Goal: Task Accomplishment & Management: Manage account settings

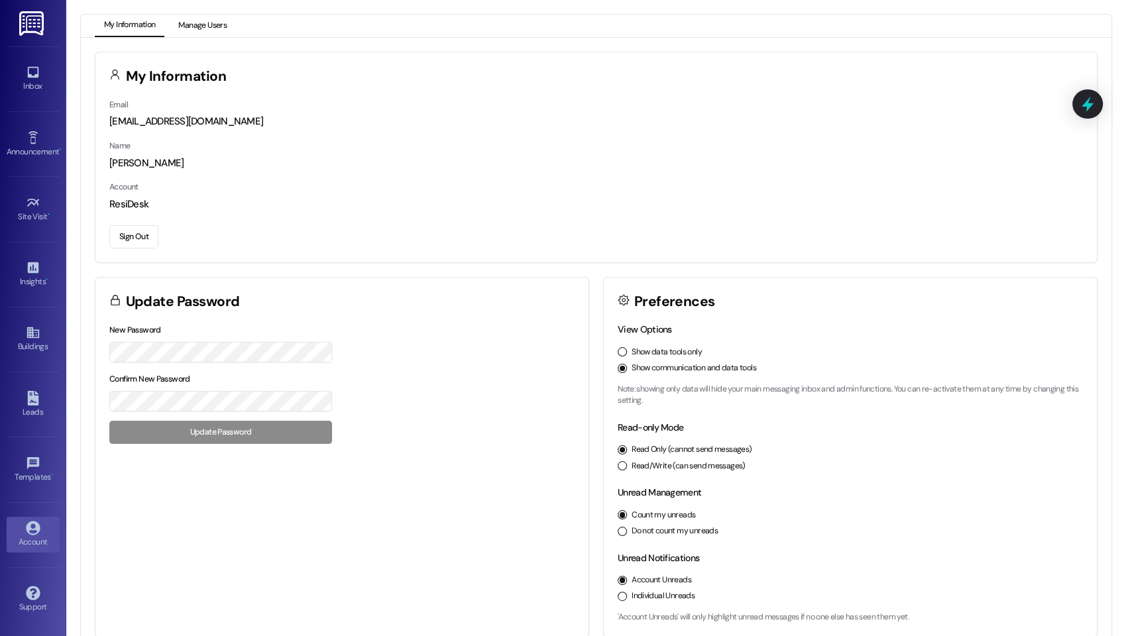
click at [202, 27] on button "Manage Users" at bounding box center [202, 26] width 67 height 23
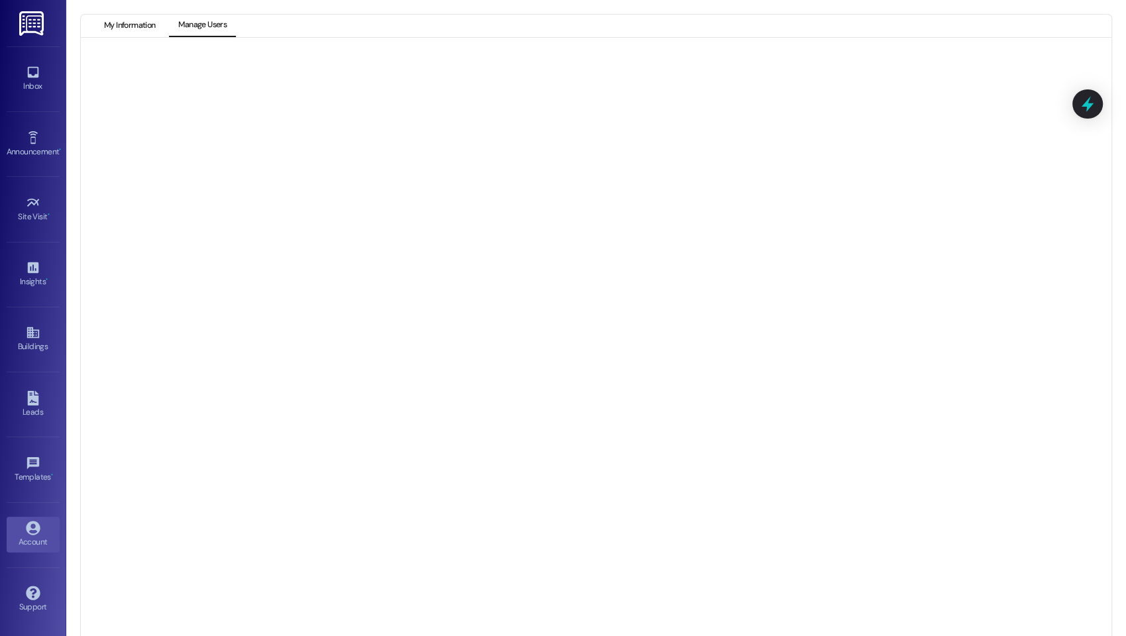
click at [142, 23] on button "My Information" at bounding box center [130, 26] width 70 height 23
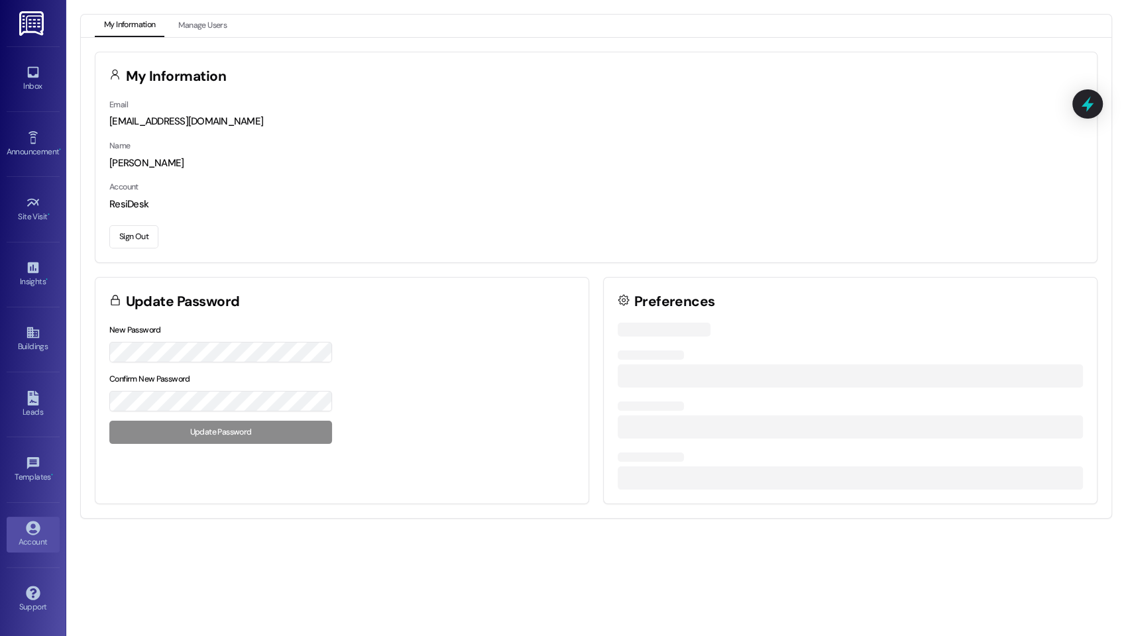
click at [137, 233] on button "Sign Out" at bounding box center [133, 236] width 49 height 23
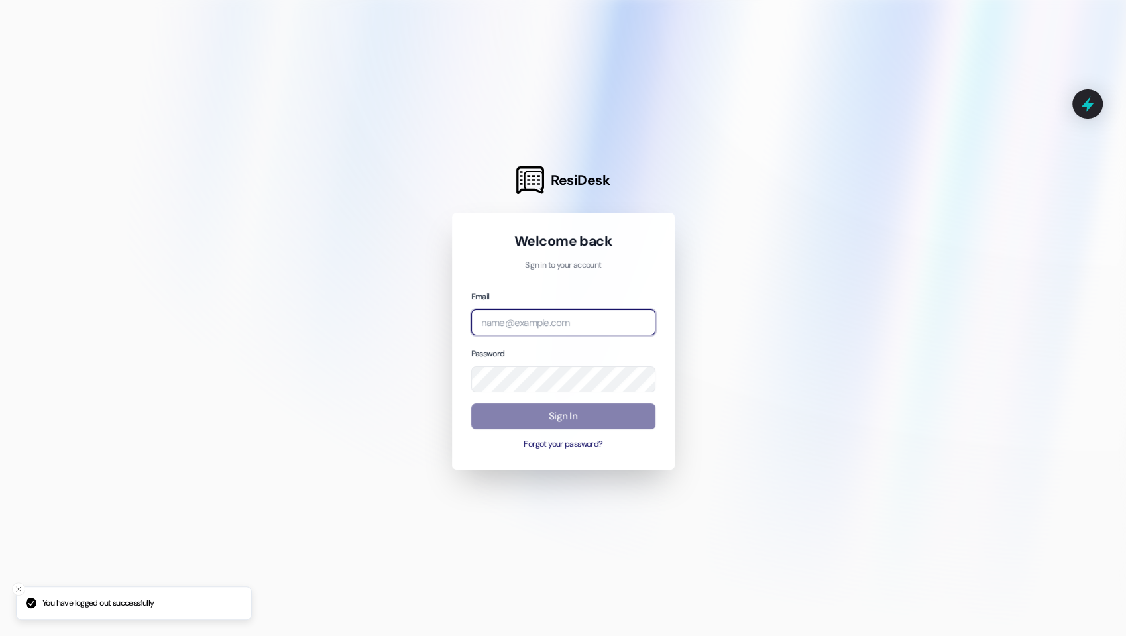
click at [570, 319] on input "email" at bounding box center [563, 322] width 184 height 26
type input "[EMAIL_ADDRESS][DOMAIN_NAME]"
